Goal: Task Accomplishment & Management: Use online tool/utility

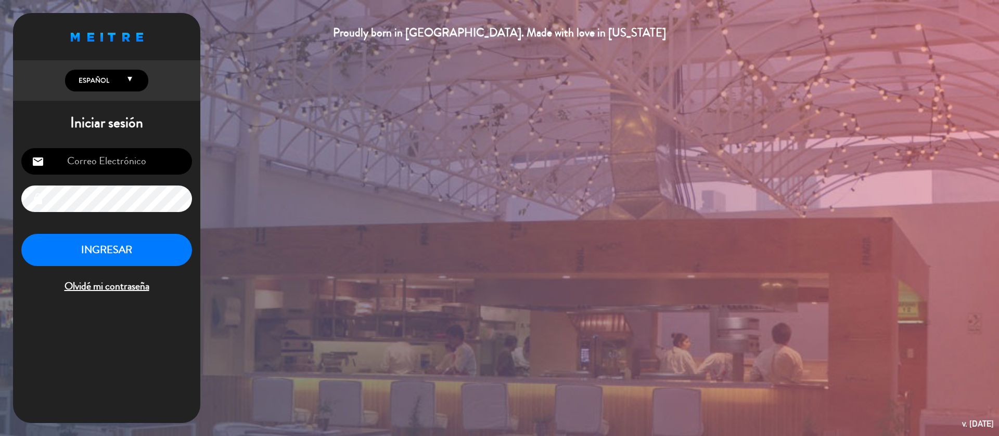
type input "[EMAIL_ADDRESS][DOMAIN_NAME]"
click at [160, 261] on button "INGRESAR" at bounding box center [106, 250] width 171 height 33
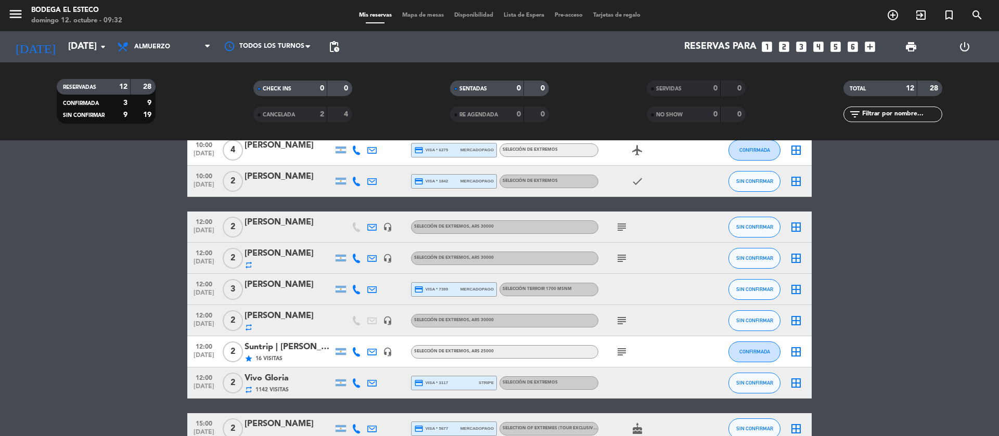
scroll to position [78, 0]
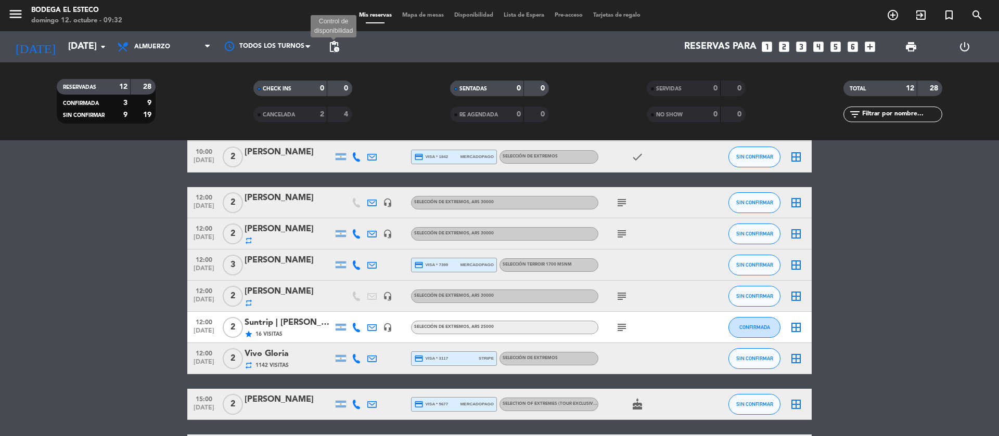
click at [335, 49] on span "pending_actions" at bounding box center [334, 47] width 12 height 12
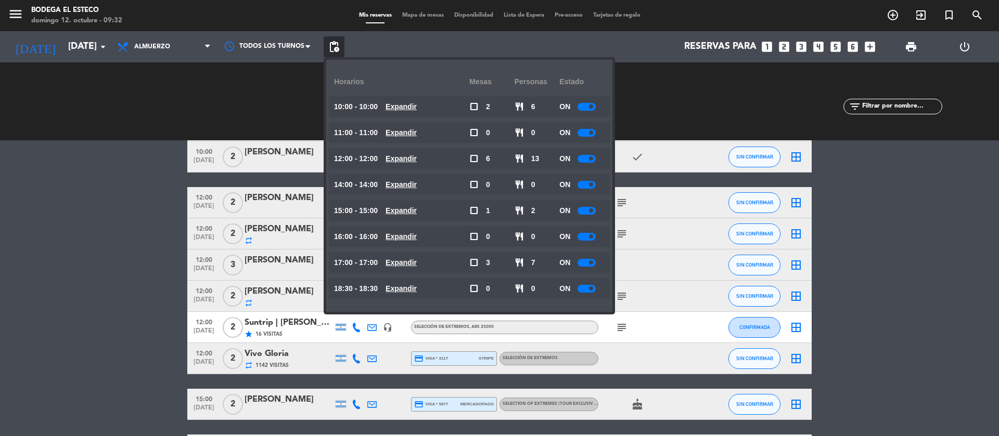
click at [131, 132] on div "RESERVADAS 12 28 CONFIRMADA 3 9 SIN CONFIRMAR 9 19 CHECK INS 0 0 CANCELADA 2 4 …" at bounding box center [499, 101] width 999 height 78
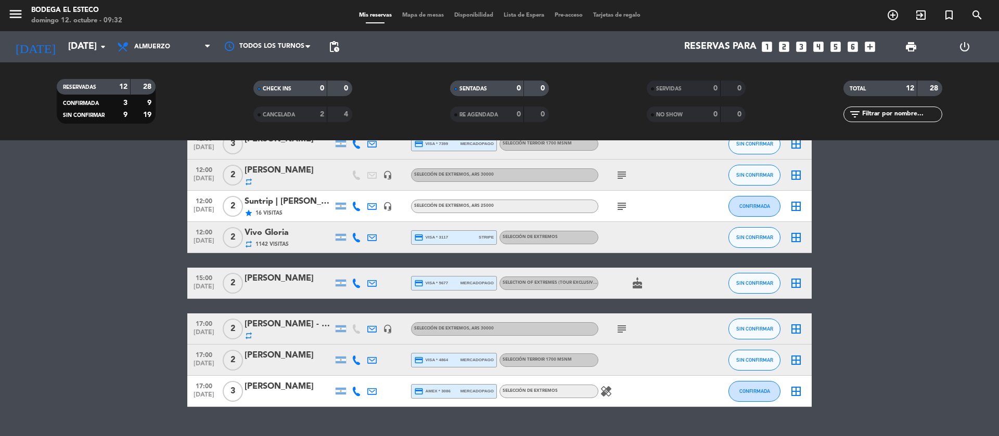
scroll to position [222, 0]
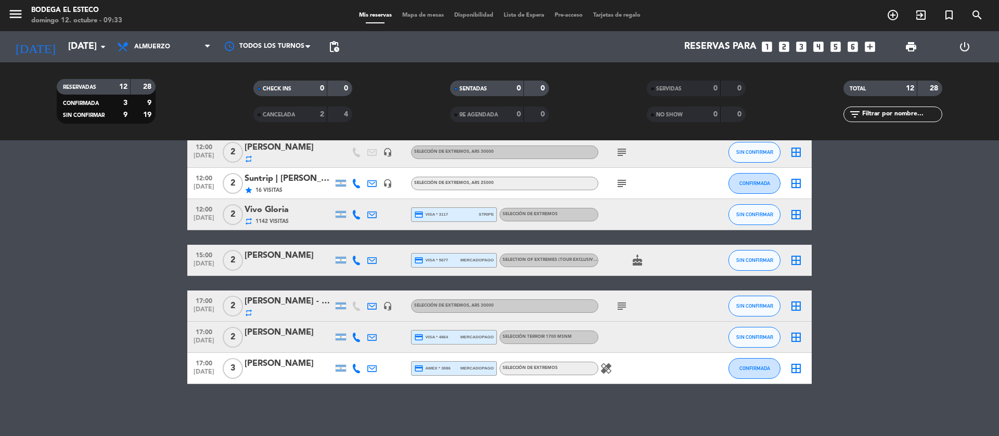
click at [623, 309] on icon "subject" at bounding box center [621, 306] width 12 height 12
click at [207, 46] on icon at bounding box center [207, 47] width 5 height 8
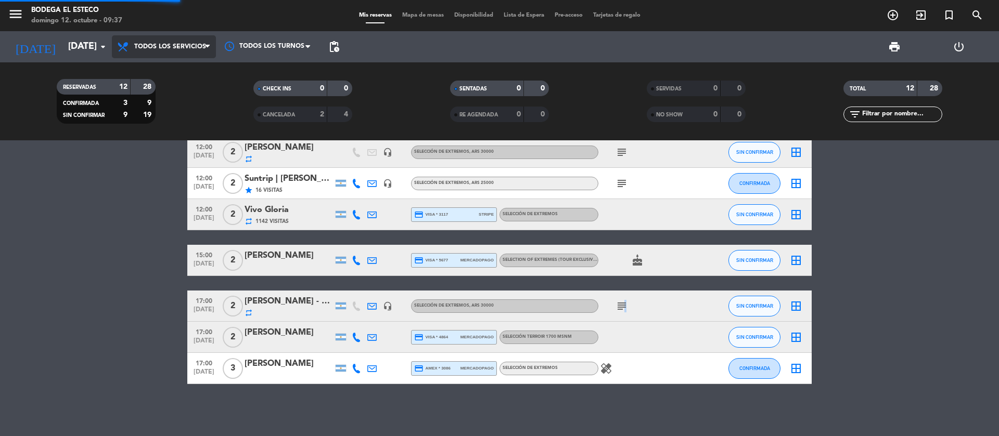
click at [201, 65] on div "menu Bodega El Esteco [DATE] 12. octubre - 09:37 Mis reservas Mapa de mesas Dis…" at bounding box center [499, 70] width 999 height 140
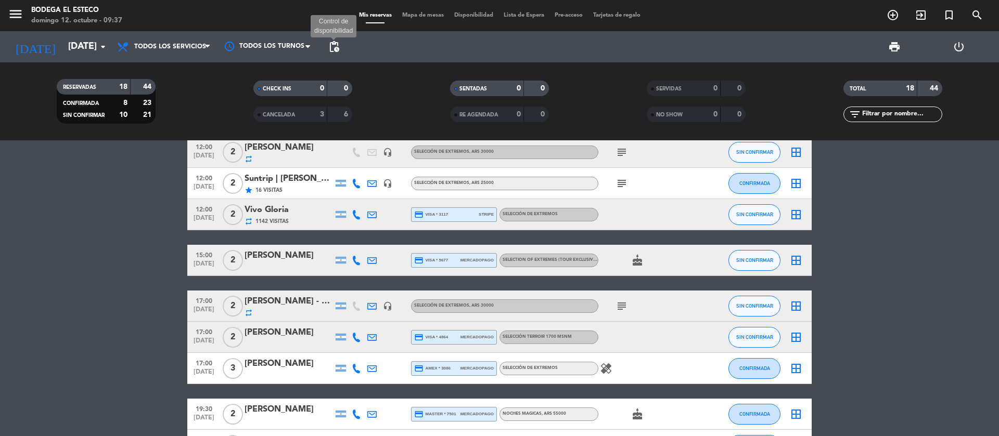
click at [329, 44] on span "pending_actions" at bounding box center [334, 47] width 12 height 12
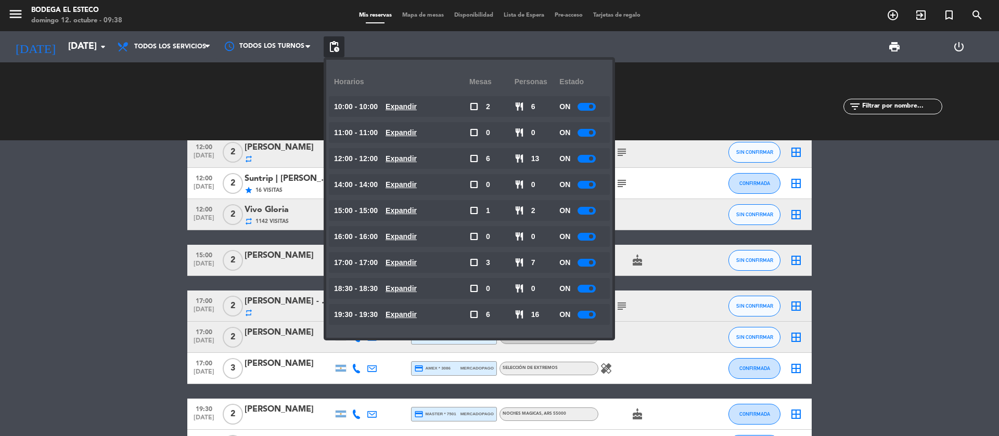
drag, startPoint x: 129, startPoint y: 240, endPoint x: 177, endPoint y: 146, distance: 106.3
click at [129, 237] on bookings-row "10:00 [DATE] 4 [PERSON_NAME] credit_card visa * 6275 mercadopago SELECCIÓN DE E…" at bounding box center [499, 276] width 999 height 620
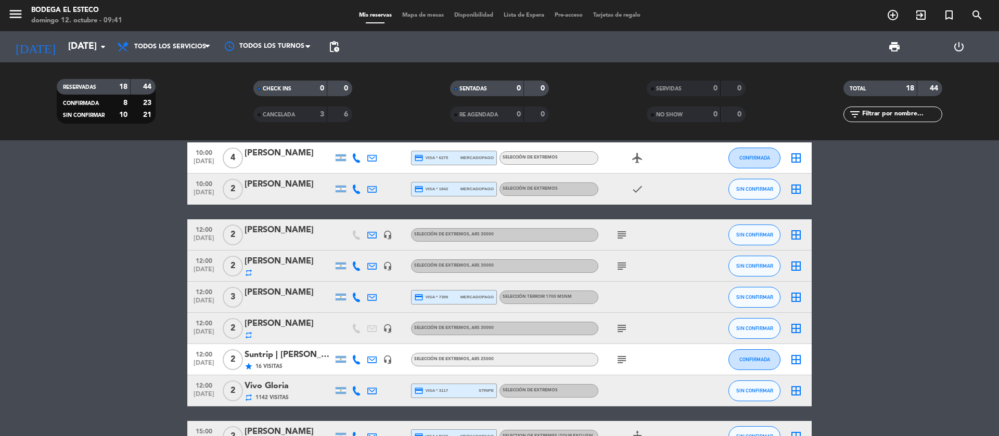
scroll to position [0, 0]
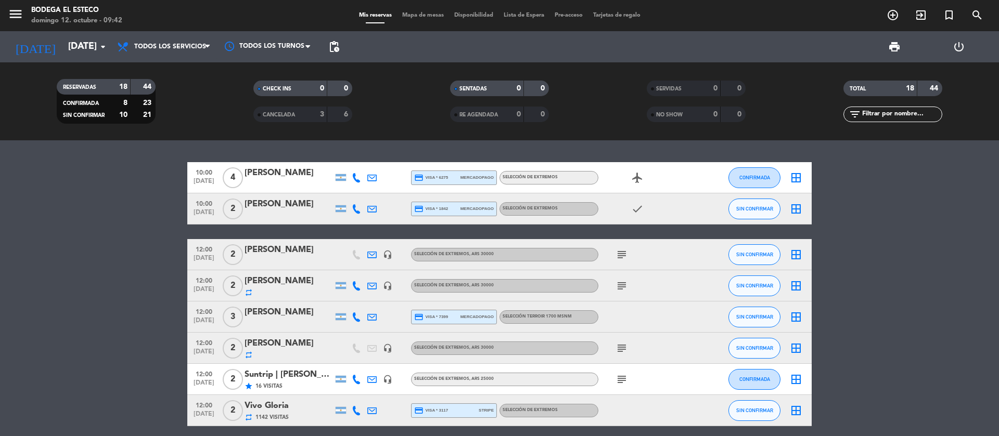
click at [372, 209] on icon at bounding box center [371, 208] width 9 height 9
click at [454, 190] on span "Copiar" at bounding box center [465, 191] width 22 height 11
click at [769, 175] on span "CONFIRMADA" at bounding box center [754, 178] width 31 height 6
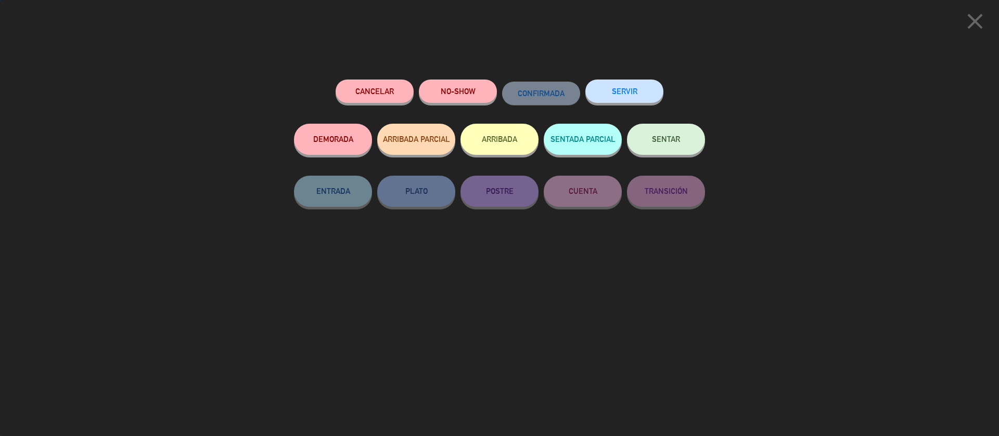
click at [684, 144] on button "SENTAR" at bounding box center [666, 139] width 78 height 31
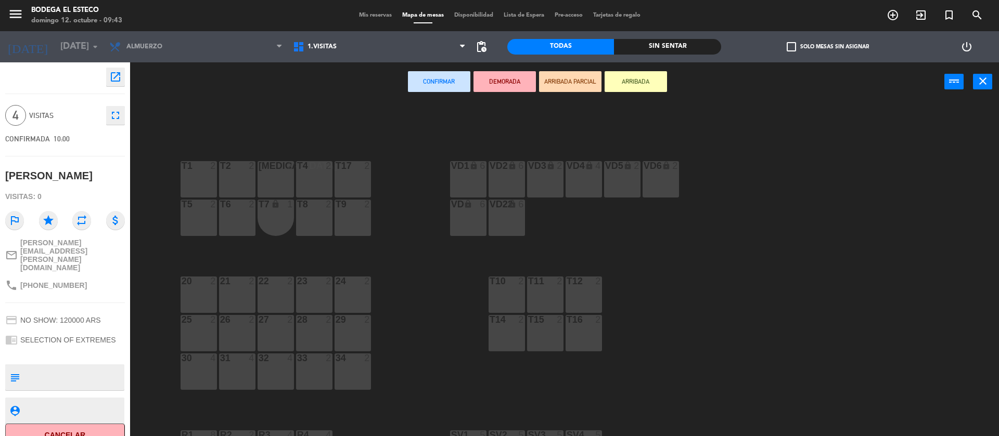
click at [359, 218] on div "T9 2" at bounding box center [352, 218] width 36 height 36
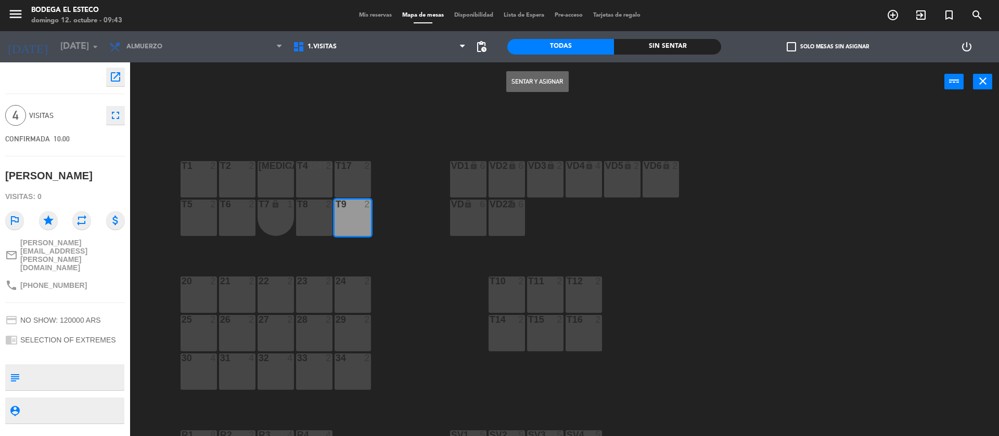
click at [523, 72] on button "Sentar y Asignar" at bounding box center [537, 81] width 62 height 21
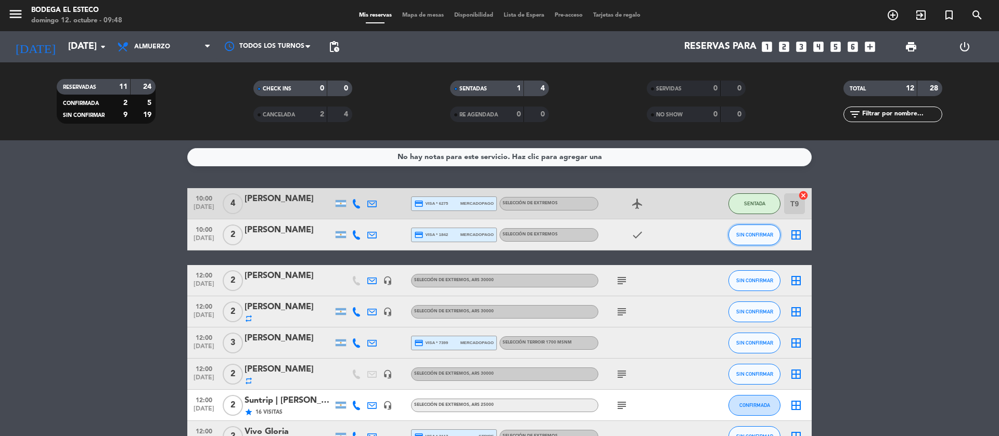
click at [763, 240] on button "SIN CONFIRMAR" at bounding box center [754, 235] width 52 height 21
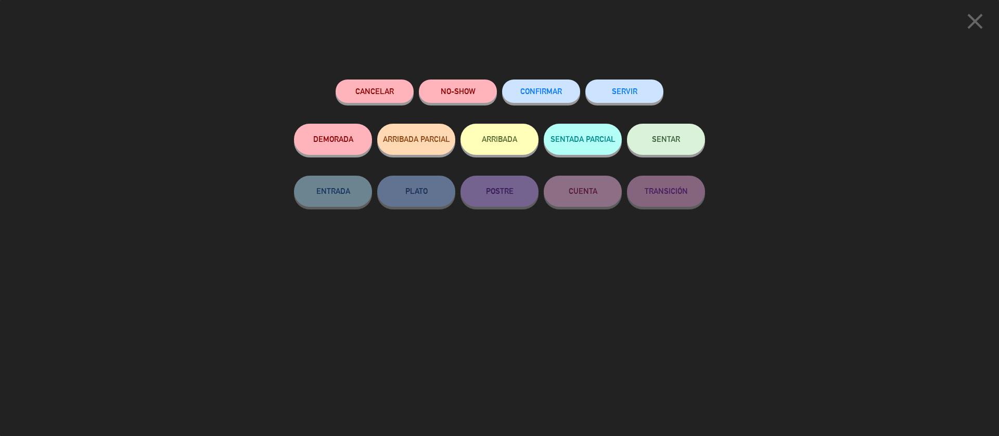
click at [693, 146] on button "SENTAR" at bounding box center [666, 139] width 78 height 31
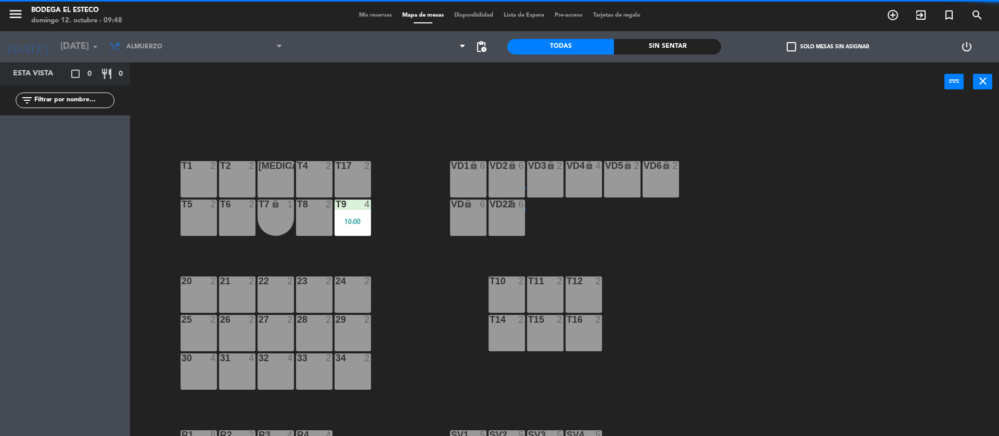
click at [306, 219] on div "T8 2" at bounding box center [314, 218] width 36 height 36
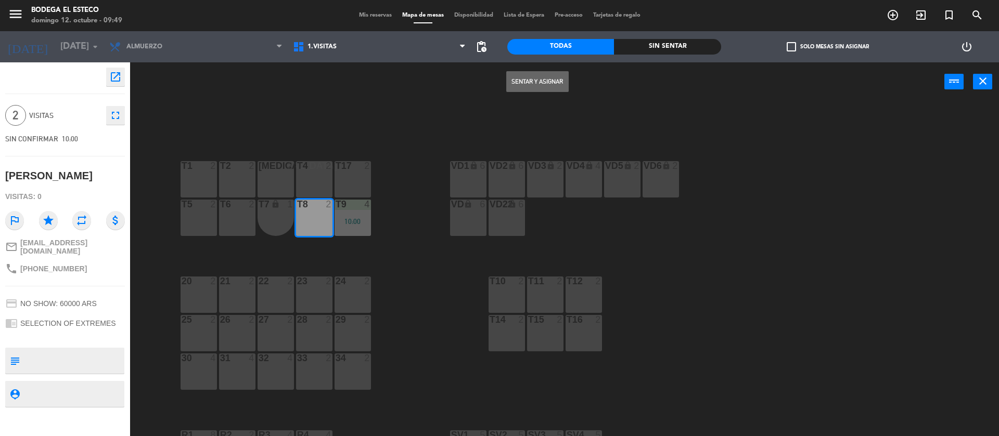
click at [509, 83] on button "Sentar y Asignar" at bounding box center [537, 81] width 62 height 21
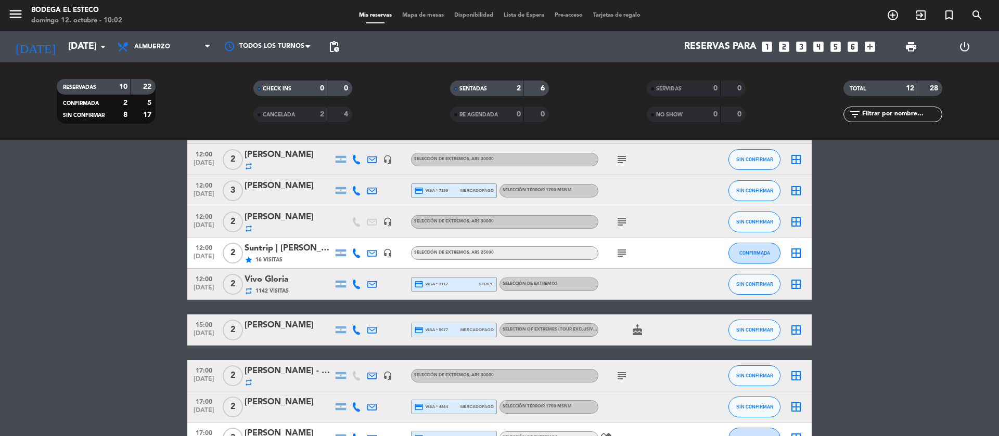
scroll to position [222, 0]
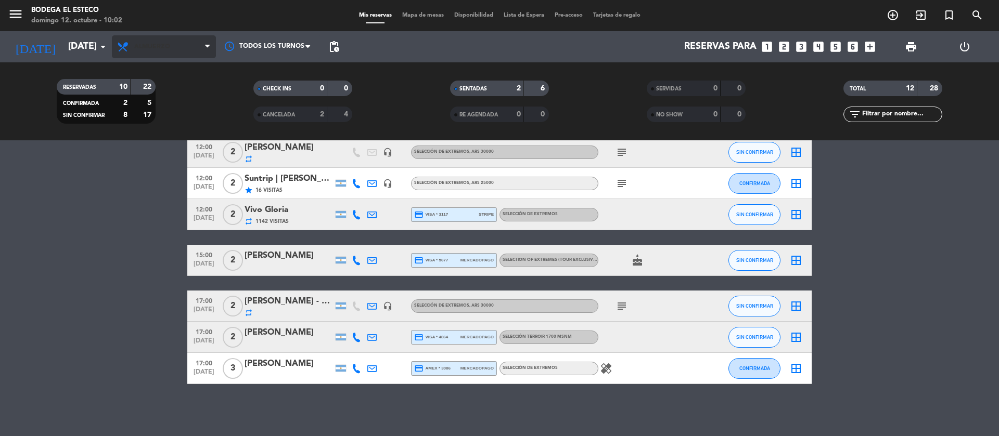
click at [172, 47] on span "Almuerzo" at bounding box center [164, 46] width 104 height 23
drag, startPoint x: 150, startPoint y: 133, endPoint x: 369, endPoint y: 166, distance: 220.9
click at [369, 166] on ng-component "menu Bodega El Esteco [DATE] 12. octubre - 10:02 Mis reservas Mapa de mesas Dis…" at bounding box center [499, 218] width 999 height 436
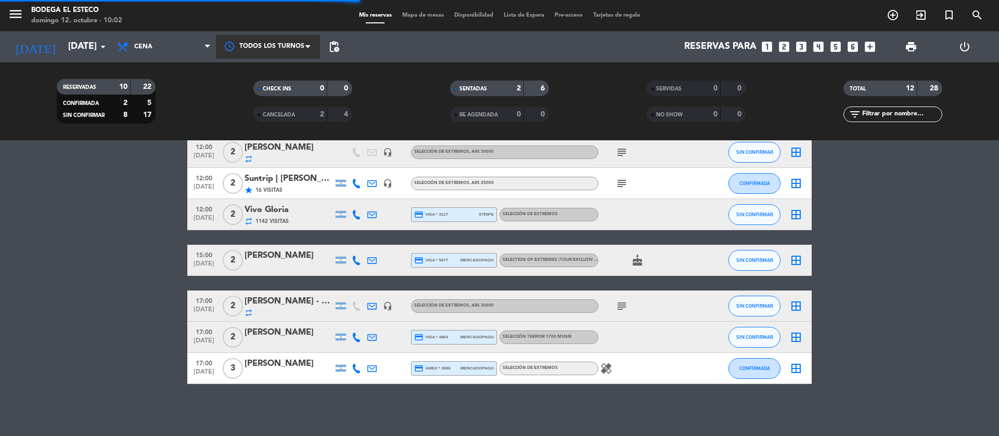
click at [273, 36] on div at bounding box center [268, 46] width 104 height 23
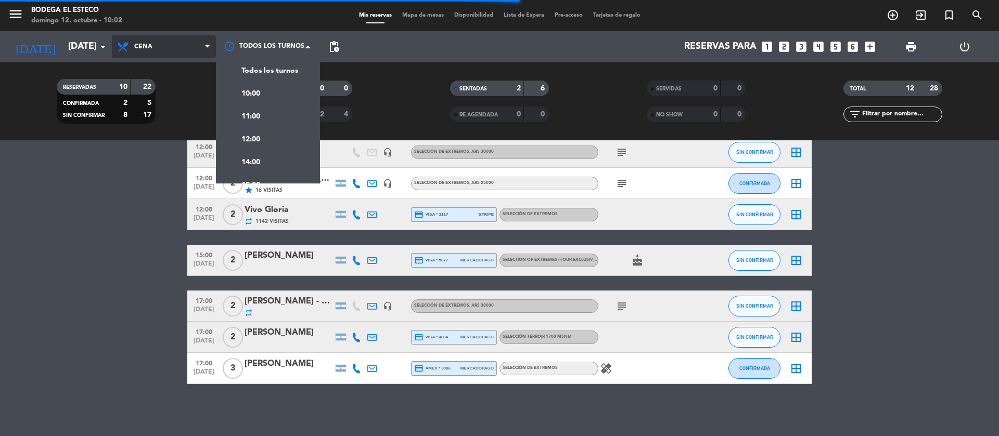
click at [180, 43] on span "Cena" at bounding box center [164, 46] width 104 height 23
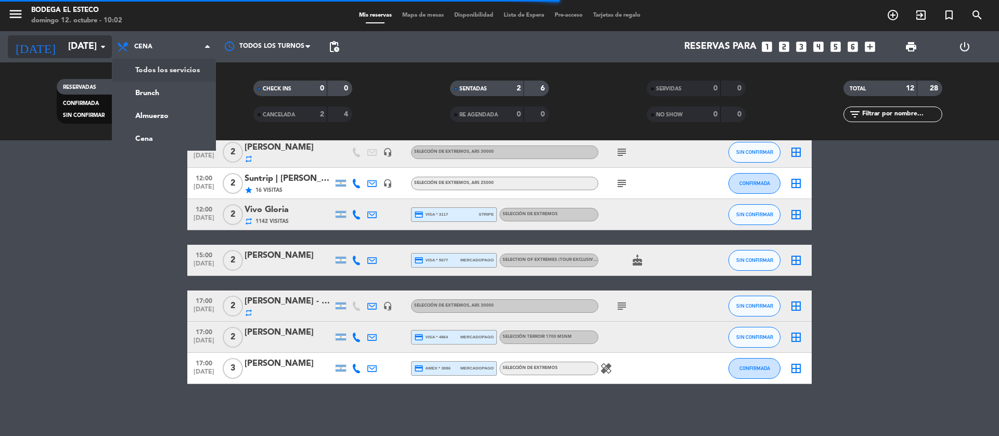
click at [78, 49] on input "[DATE]" at bounding box center [123, 46] width 121 height 21
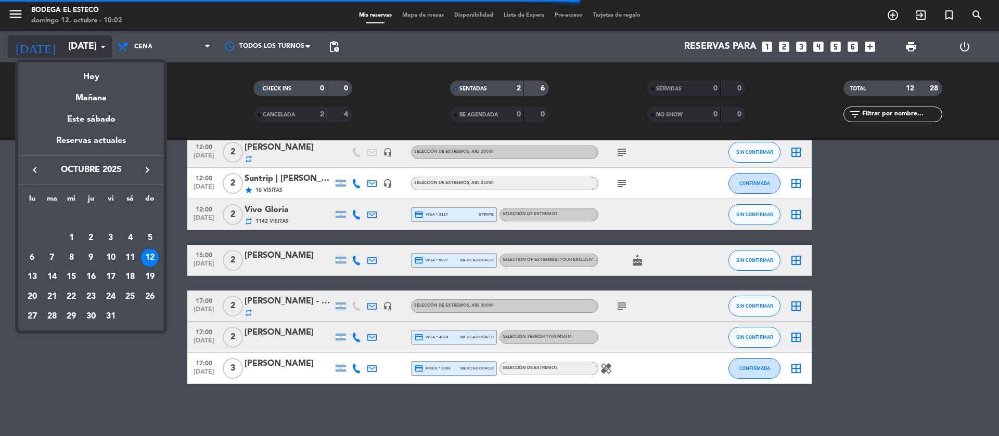
scroll to position [0, 0]
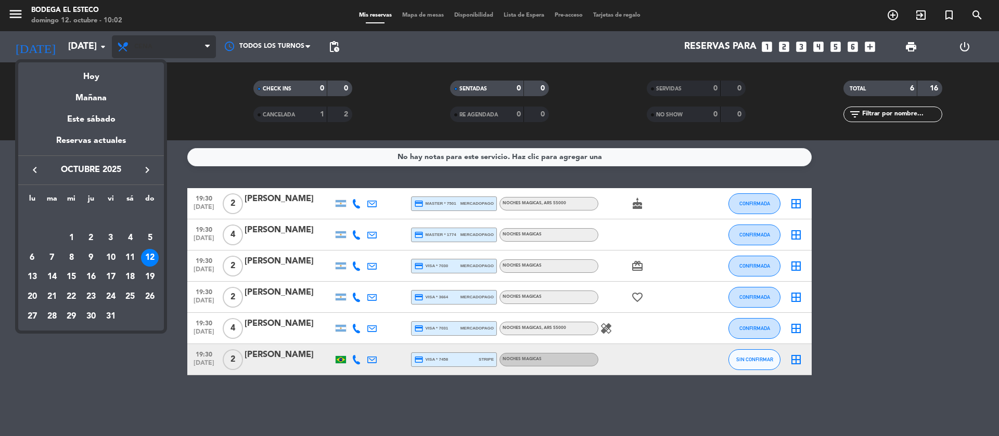
click at [159, 49] on div at bounding box center [499, 218] width 999 height 436
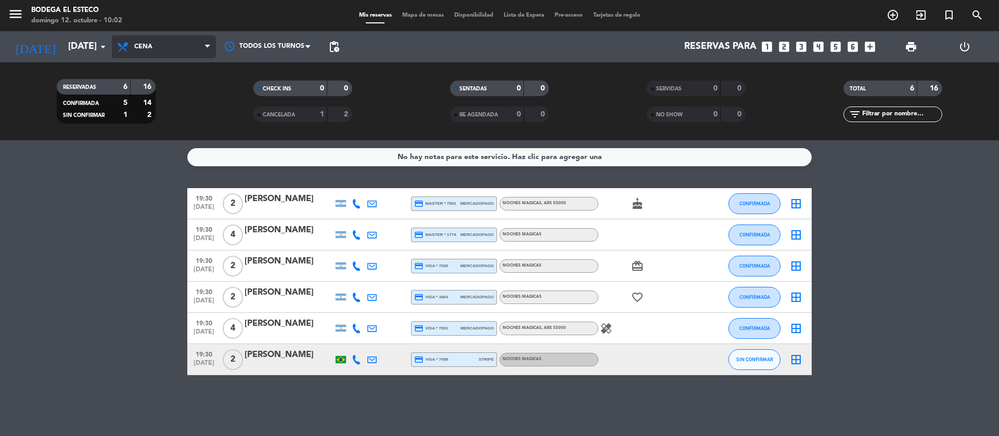
click at [164, 49] on span "Cena" at bounding box center [164, 46] width 104 height 23
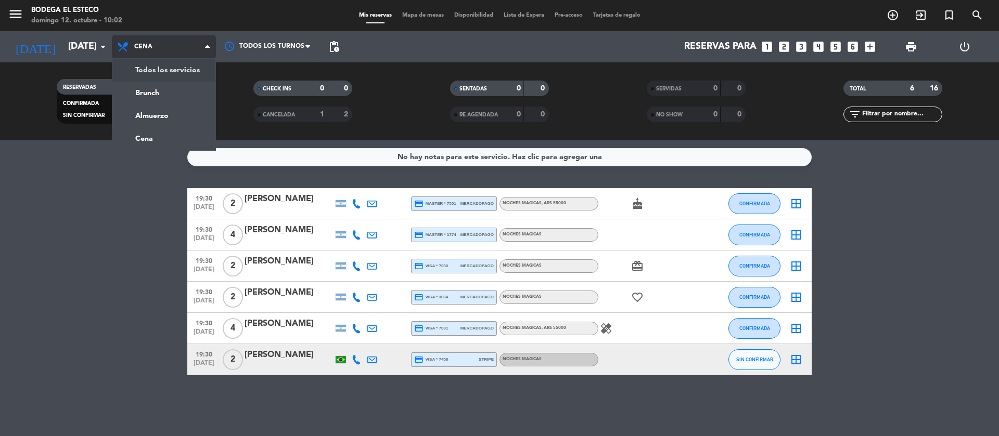
click at [179, 69] on div "menu Bodega El Esteco [DATE] 12. octubre - 10:02 Mis reservas Mapa de mesas Dis…" at bounding box center [499, 70] width 999 height 140
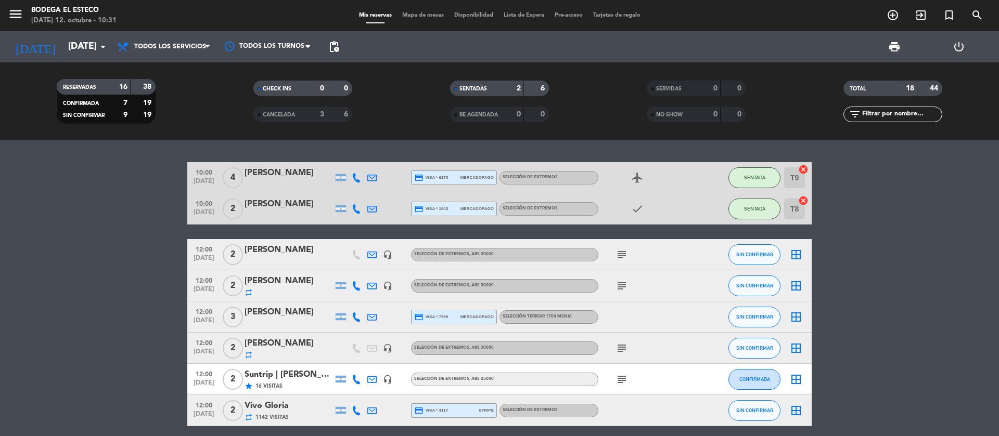
scroll to position [78, 0]
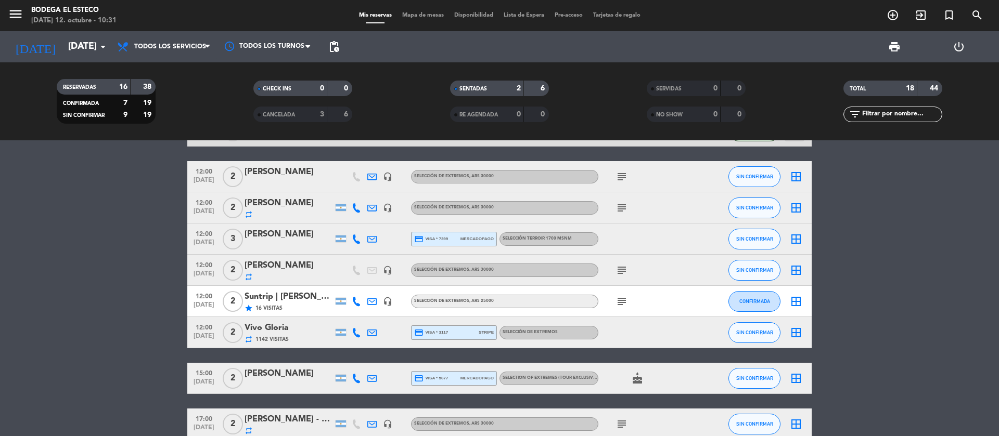
click at [624, 301] on icon "subject" at bounding box center [621, 301] width 12 height 12
click at [626, 275] on div "subject" at bounding box center [645, 270] width 94 height 31
click at [625, 269] on icon "subject" at bounding box center [621, 270] width 12 height 12
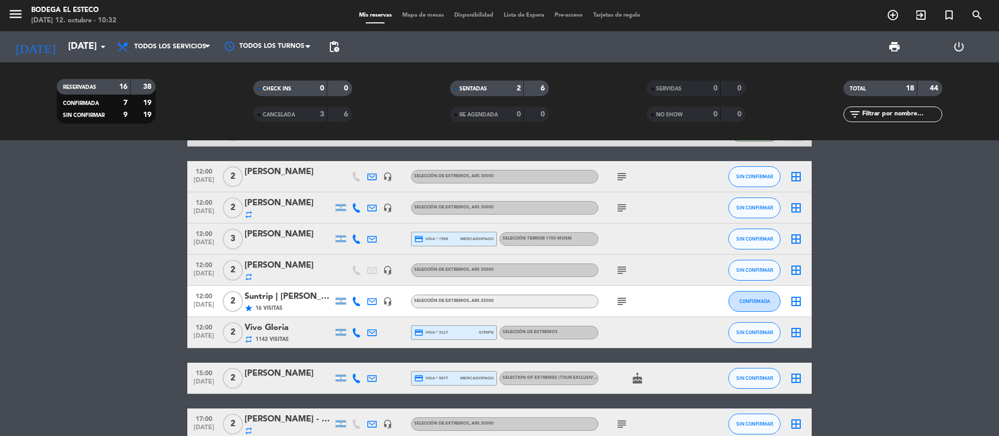
click at [628, 211] on span "subject" at bounding box center [622, 208] width 16 height 12
click at [624, 207] on icon "subject" at bounding box center [621, 208] width 12 height 12
click at [621, 172] on icon "subject" at bounding box center [621, 177] width 12 height 12
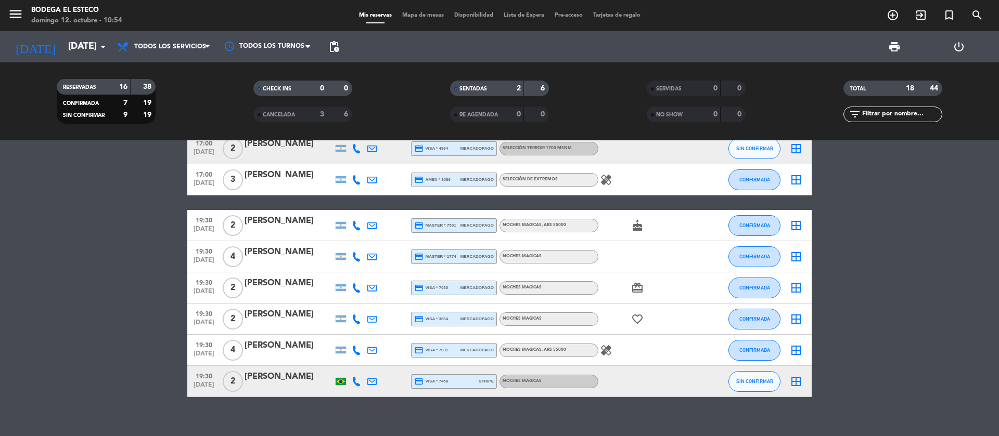
scroll to position [390, 0]
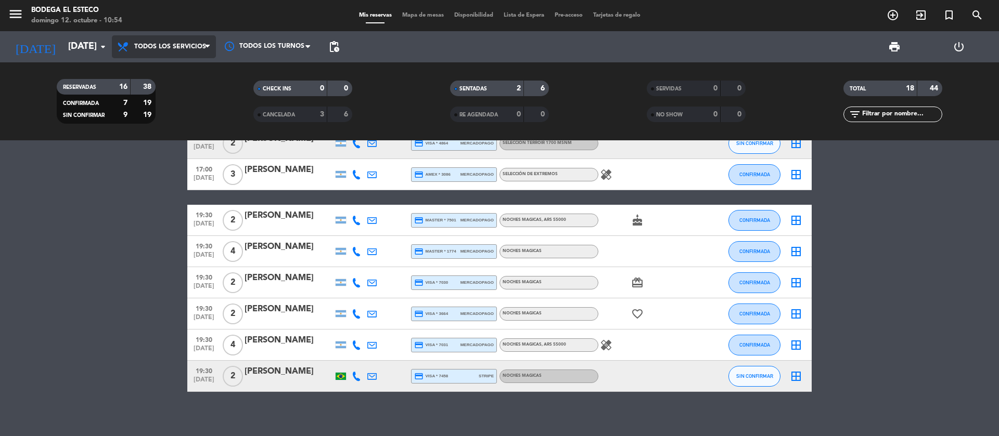
click at [183, 42] on span "Todos los servicios" at bounding box center [164, 46] width 104 height 23
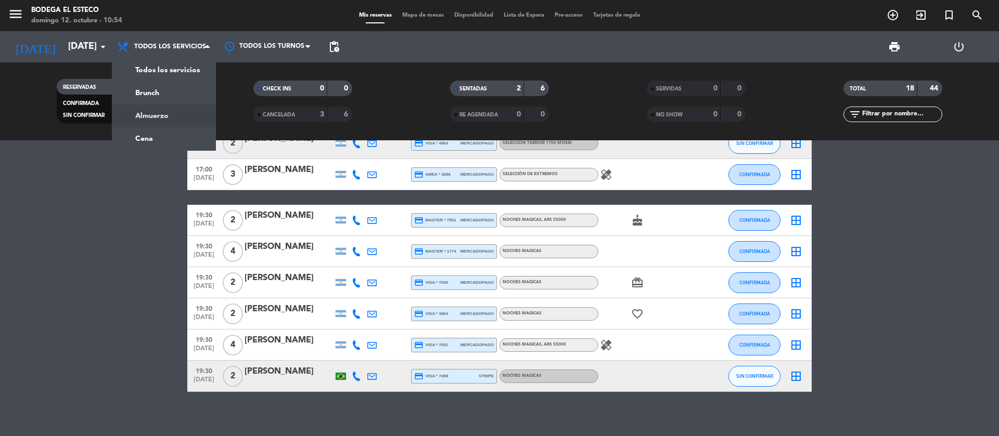
scroll to position [398, 0]
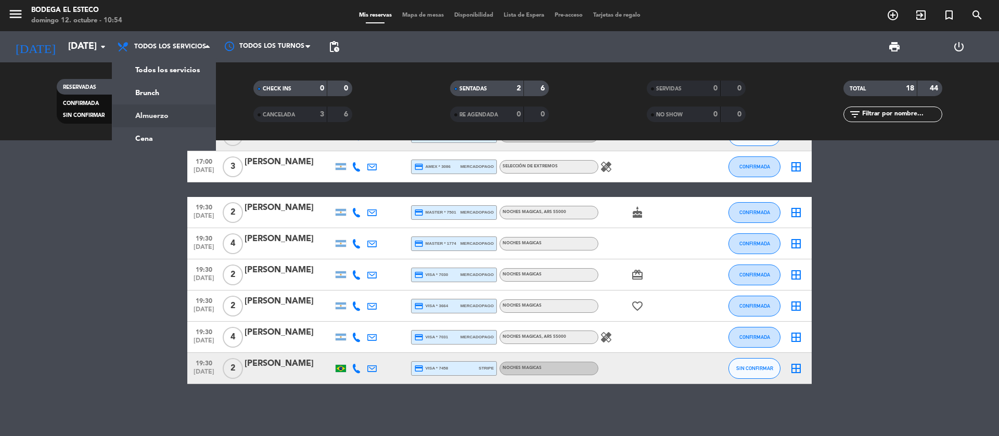
click at [182, 117] on div "menu Bodega El Esteco [DATE] 12. octubre - 10:54 Mis reservas Mapa de mesas Dis…" at bounding box center [499, 70] width 999 height 140
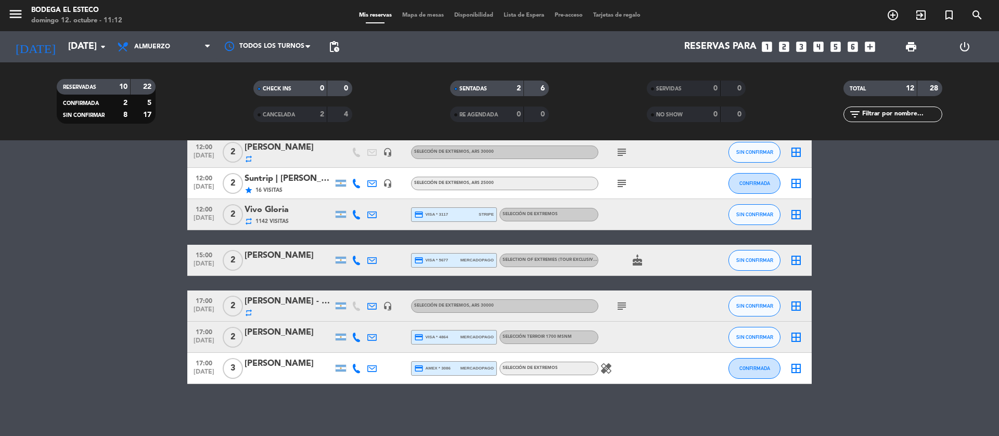
scroll to position [66, 0]
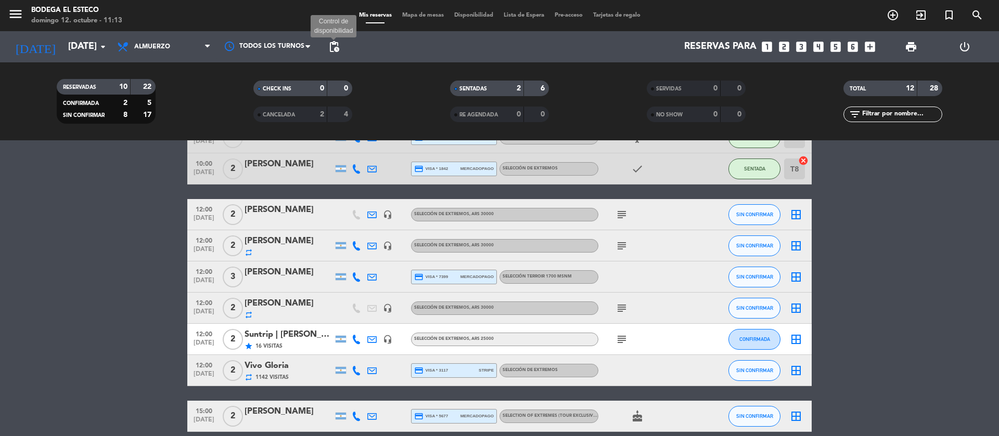
click at [339, 48] on span "pending_actions" at bounding box center [334, 47] width 12 height 12
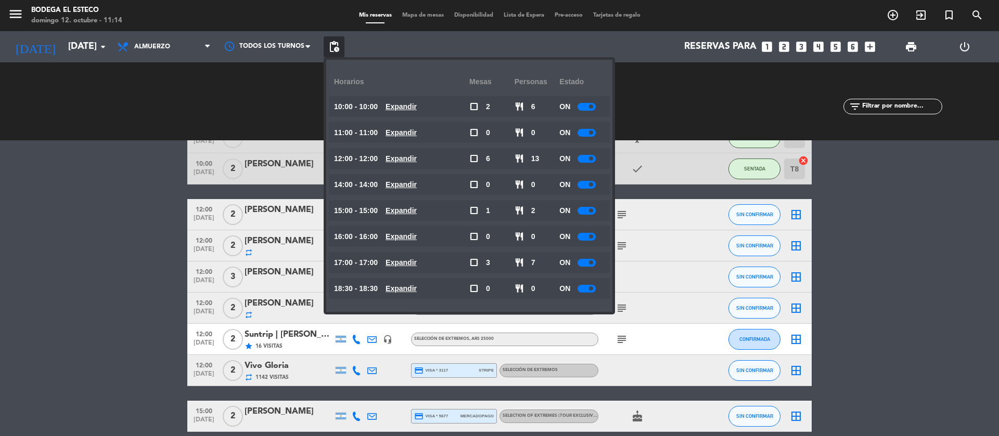
click at [963, 224] on bookings-row "10:00 [DATE] 4 [PERSON_NAME] credit_card visa * 6275 mercadopago SELECCIÓN DE E…" at bounding box center [499, 331] width 999 height 418
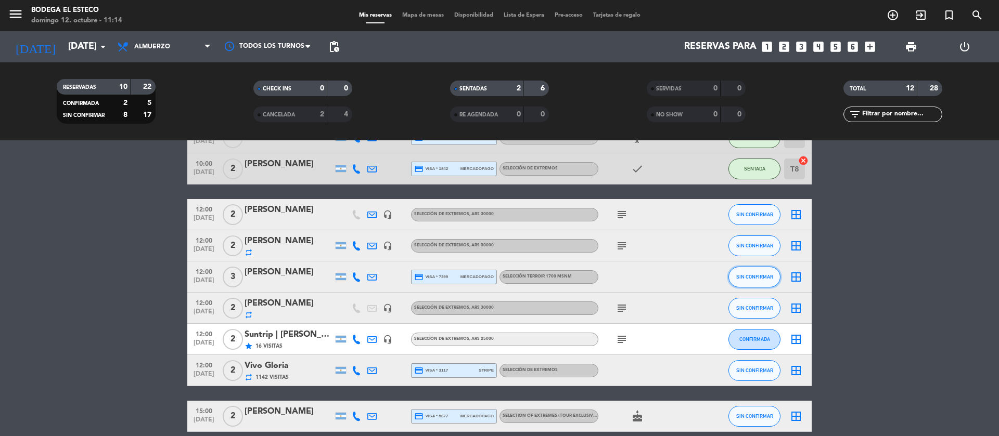
click at [744, 274] on span "SIN CONFIRMAR" at bounding box center [754, 277] width 37 height 6
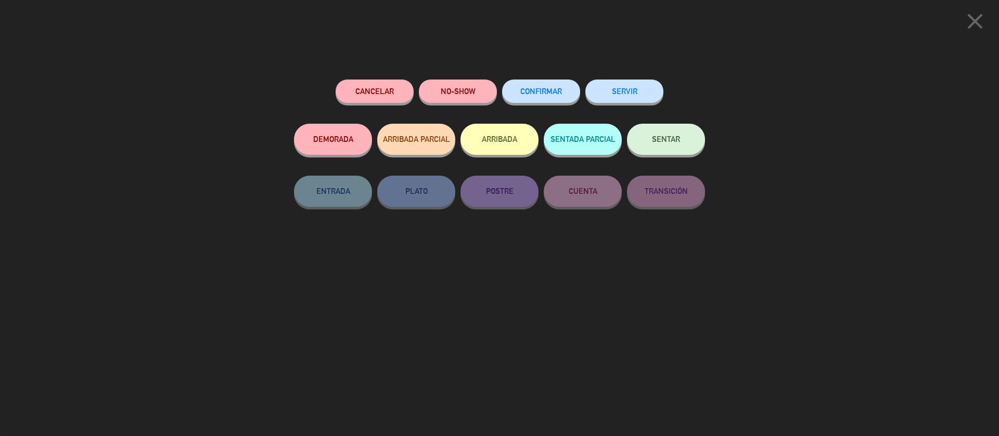
click at [685, 141] on button "SENTAR" at bounding box center [666, 139] width 78 height 31
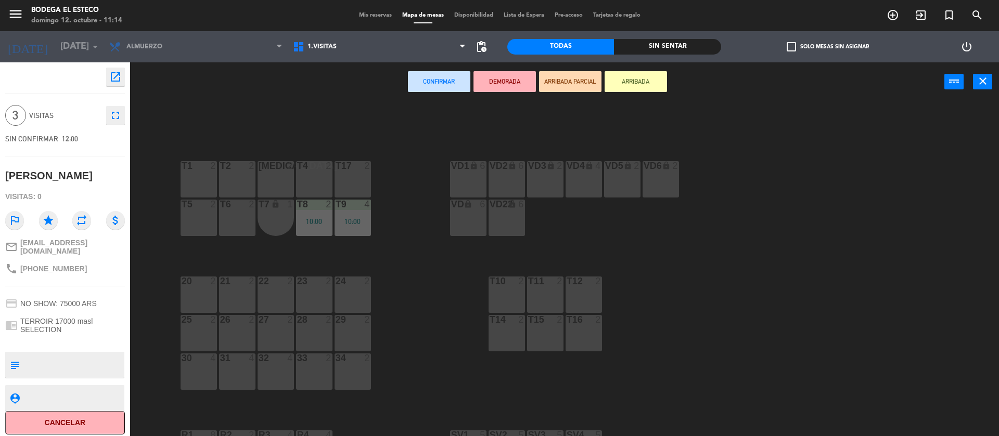
click at [275, 158] on div "T1 2 T2 2 [MEDICAL_DATA] 2 T4 2 T17 2 VD1 lock 6 VD2 lock 6 VD3 lock 2 VD4 lock…" at bounding box center [569, 271] width 859 height 335
click at [277, 170] on div at bounding box center [275, 165] width 17 height 9
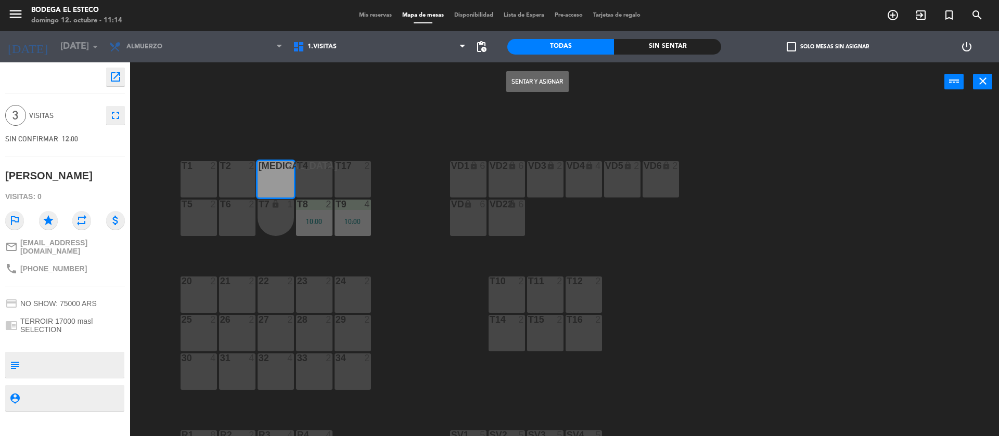
click at [565, 77] on button "Sentar y Asignar" at bounding box center [537, 81] width 62 height 21
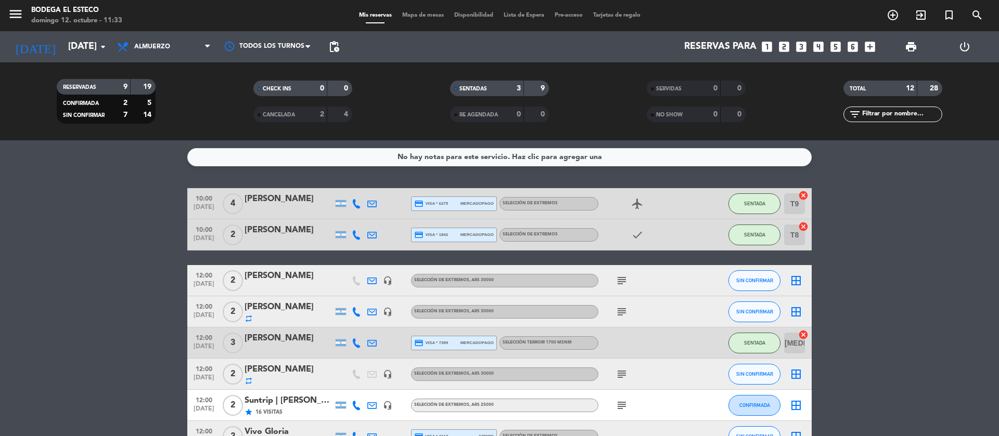
scroll to position [78, 0]
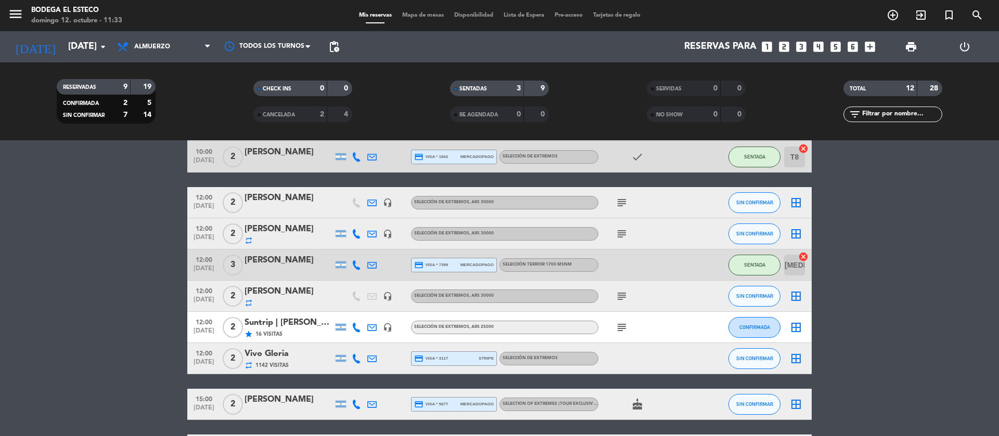
drag, startPoint x: 627, startPoint y: 327, endPoint x: 617, endPoint y: 329, distance: 10.1
click at [626, 329] on span "subject" at bounding box center [622, 327] width 16 height 12
click at [615, 327] on span "subject" at bounding box center [622, 327] width 16 height 12
click at [622, 328] on icon "subject" at bounding box center [621, 327] width 12 height 12
click at [738, 326] on button "CONFIRMADA" at bounding box center [754, 327] width 52 height 21
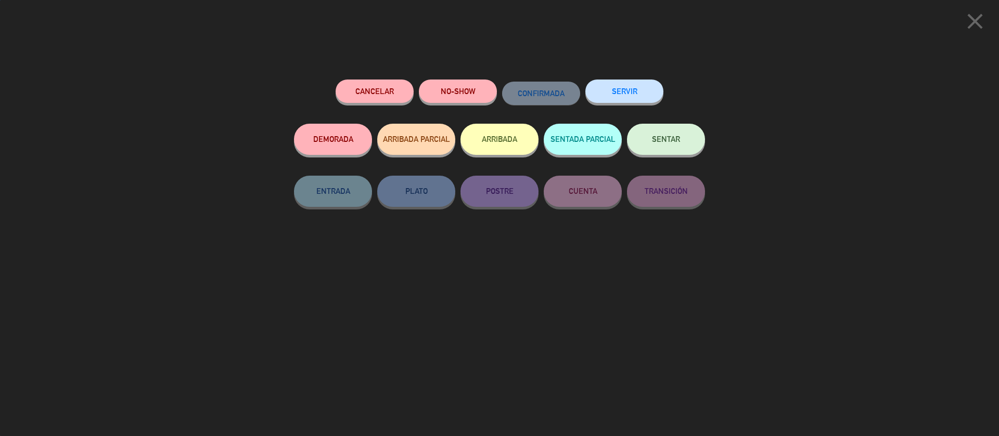
click at [653, 141] on span "SENTAR" at bounding box center [666, 139] width 28 height 9
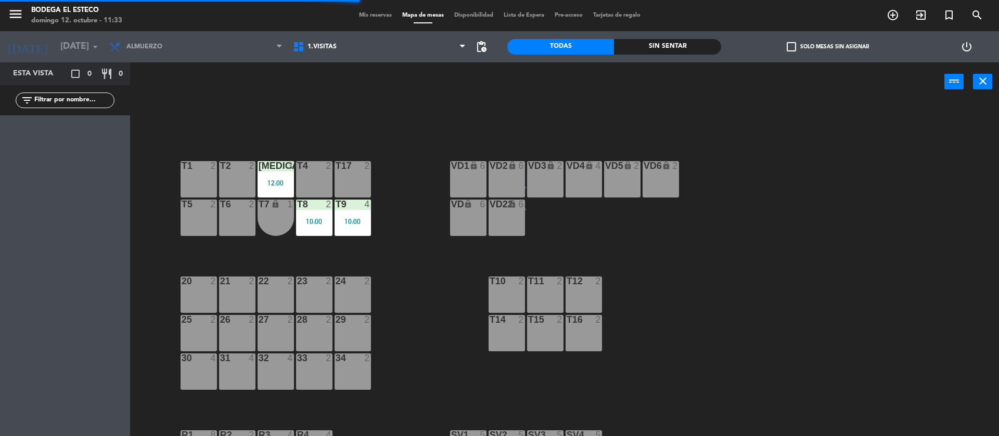
click at [290, 284] on div "23" at bounding box center [296, 281] width 17 height 9
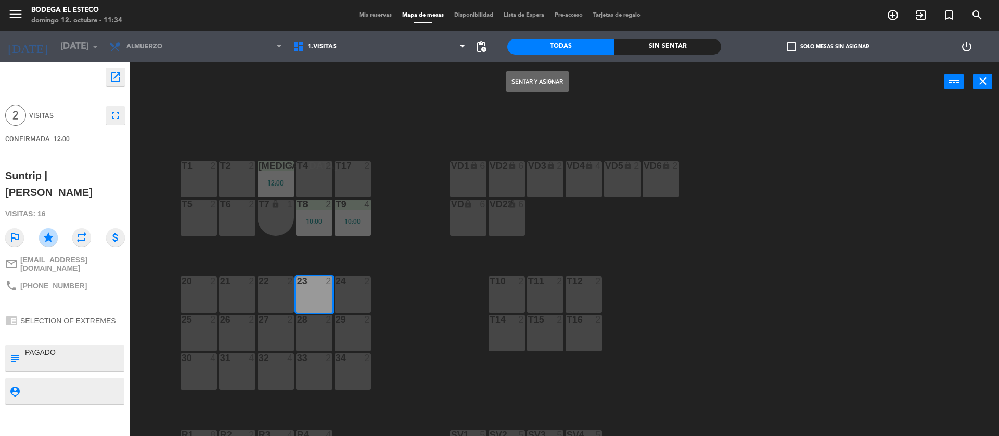
click at [513, 81] on button "Sentar y Asignar" at bounding box center [537, 81] width 62 height 21
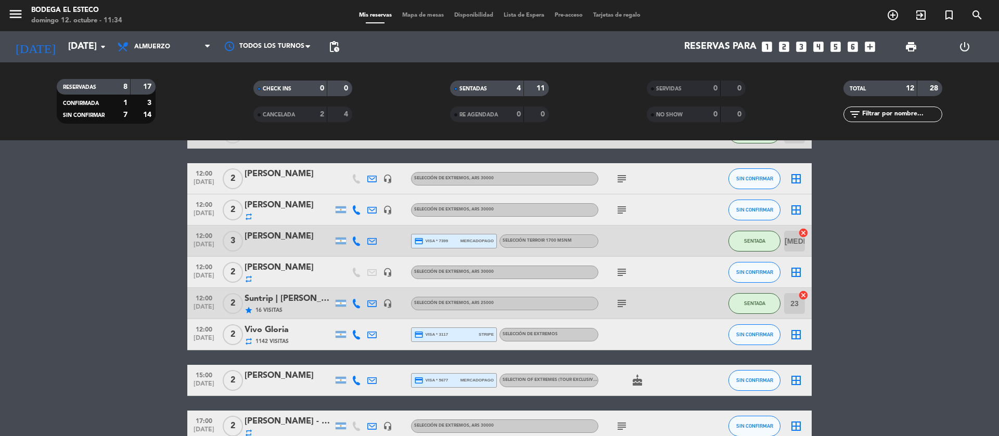
scroll to position [222, 0]
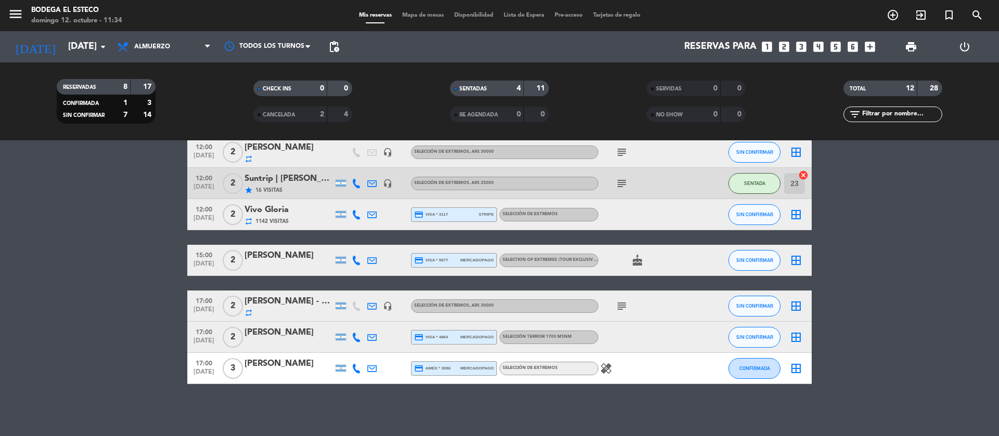
click at [622, 177] on icon "subject" at bounding box center [621, 183] width 12 height 12
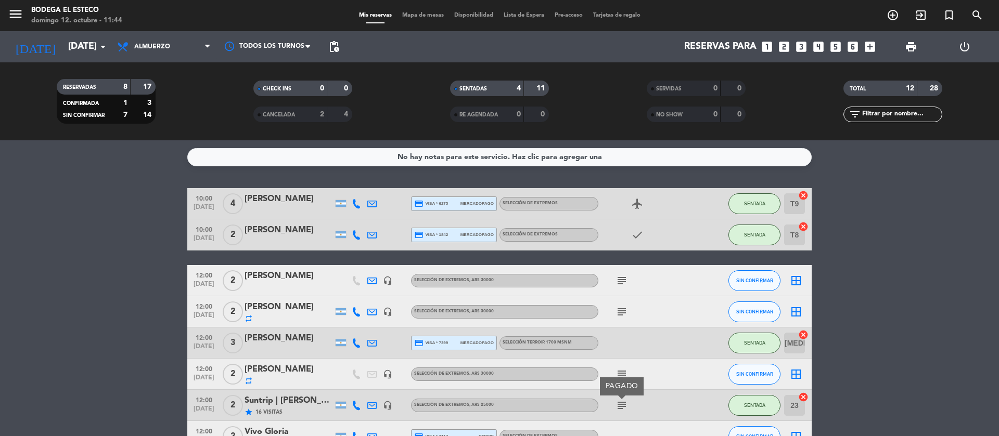
scroll to position [78, 0]
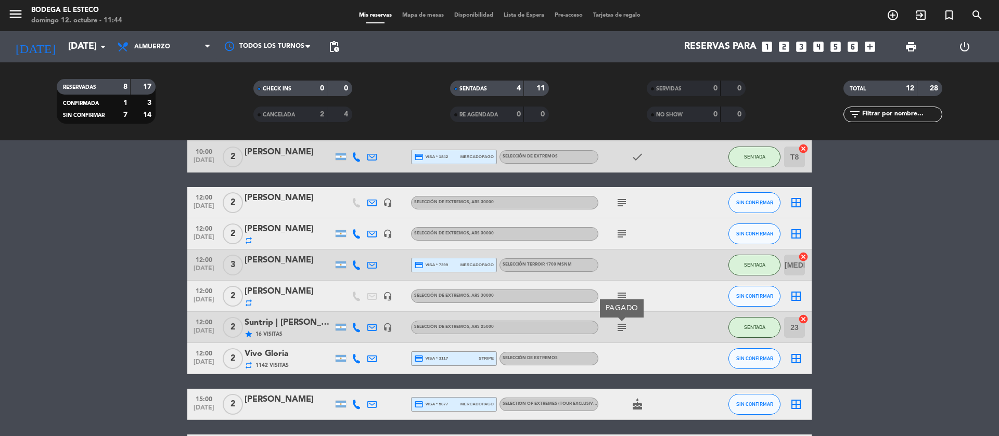
click at [617, 197] on icon "subject" at bounding box center [621, 203] width 12 height 12
click at [756, 200] on span "SIN CONFIRMAR" at bounding box center [754, 203] width 37 height 6
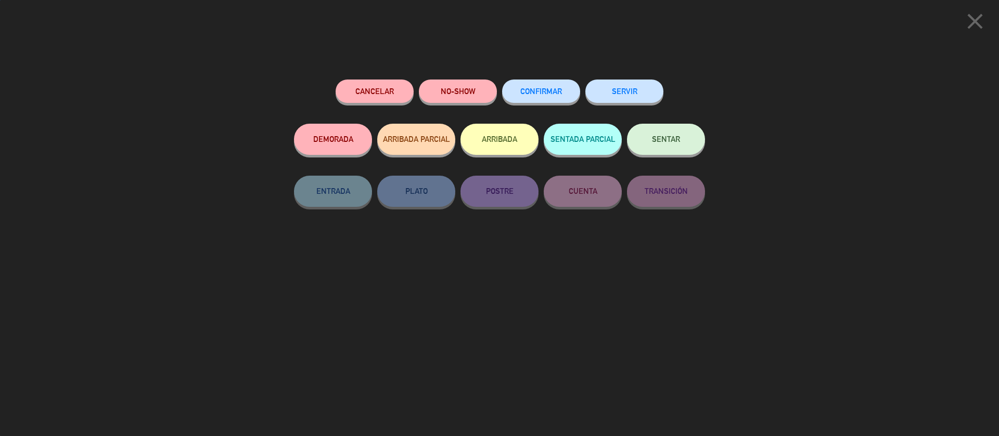
click at [627, 138] on button "SENTAR" at bounding box center [666, 139] width 78 height 31
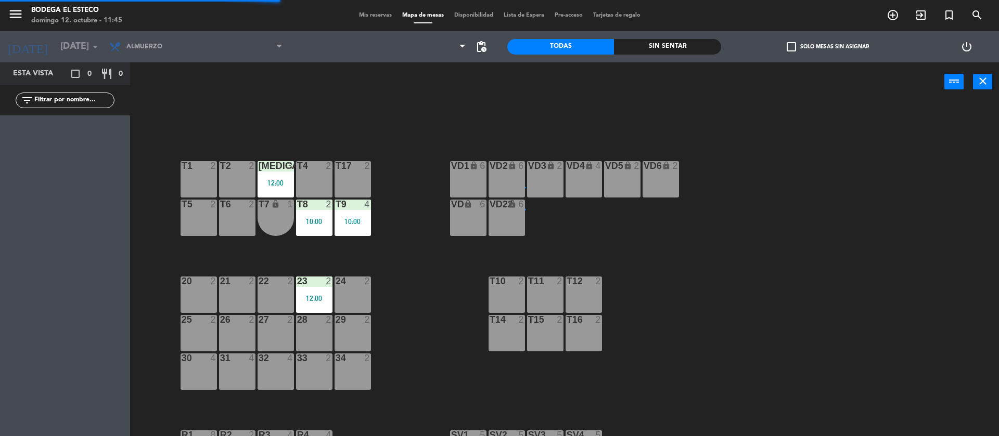
drag, startPoint x: 318, startPoint y: 171, endPoint x: 375, endPoint y: 191, distance: 60.4
click at [318, 171] on div "T4 2" at bounding box center [314, 166] width 36 height 10
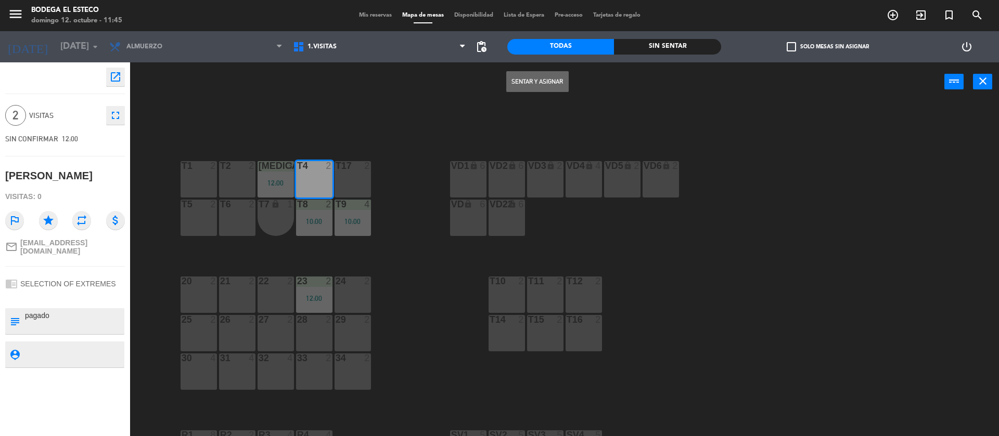
click at [540, 87] on button "Sentar y Asignar" at bounding box center [537, 81] width 62 height 21
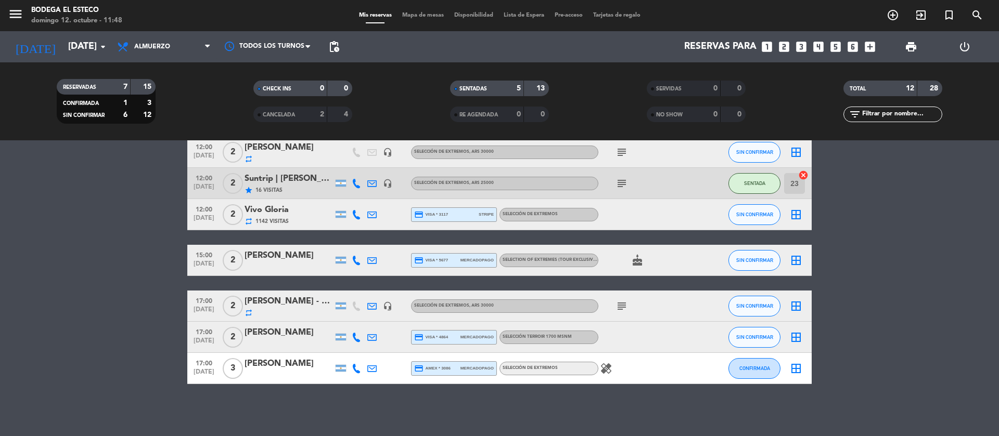
scroll to position [66, 0]
